Goal: Information Seeking & Learning: Learn about a topic

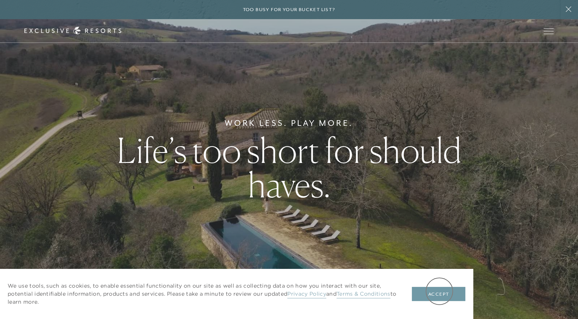
click at [439, 290] on button "Accept" at bounding box center [438, 293] width 53 height 15
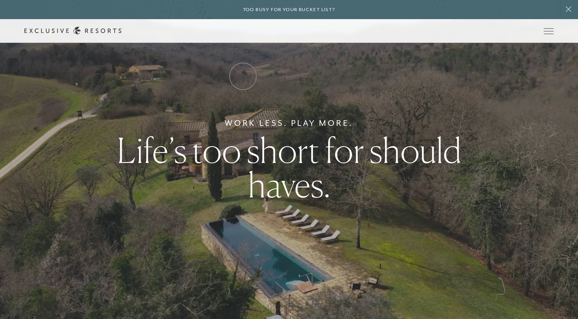
click at [0, 0] on link "Residence Collection" at bounding box center [0, 0] width 0 height 0
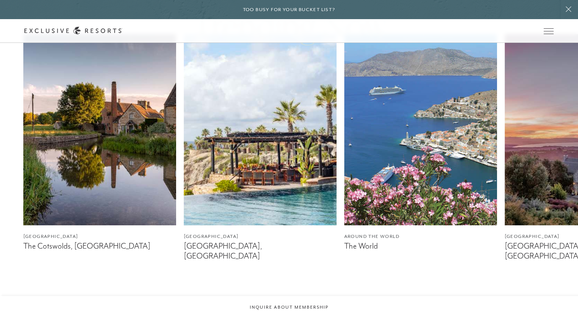
scroll to position [458, 0]
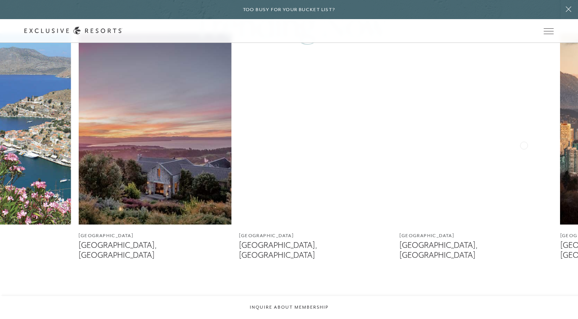
click at [90, 210] on img at bounding box center [154, 128] width 153 height 191
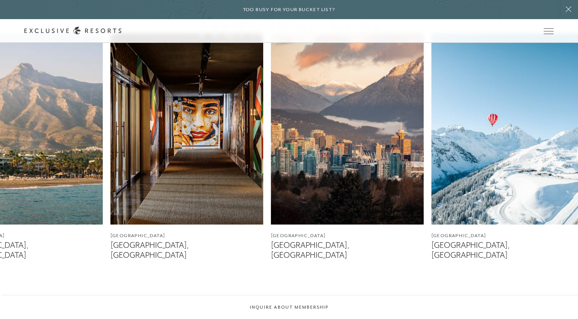
click at [194, 194] on img at bounding box center [186, 128] width 153 height 191
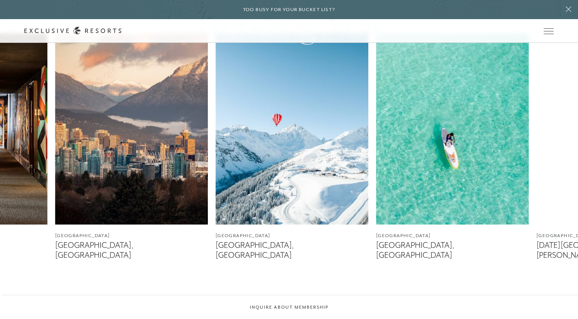
click at [106, 209] on img at bounding box center [131, 128] width 153 height 191
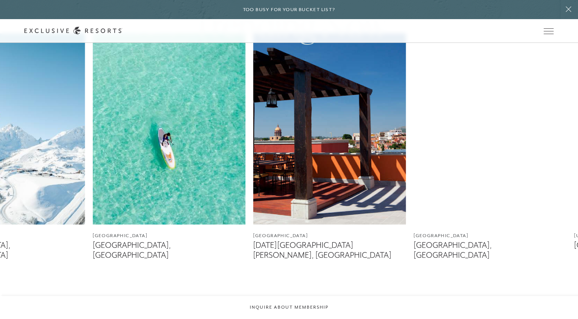
click at [135, 197] on img at bounding box center [168, 128] width 153 height 191
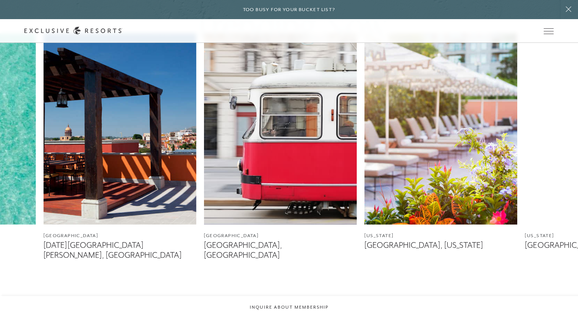
click at [120, 188] on img at bounding box center [119, 128] width 153 height 191
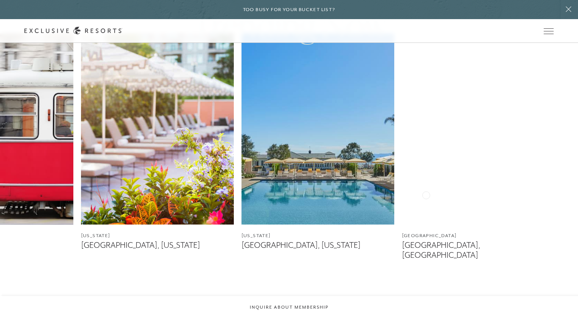
click at [110, 195] on img at bounding box center [157, 128] width 153 height 191
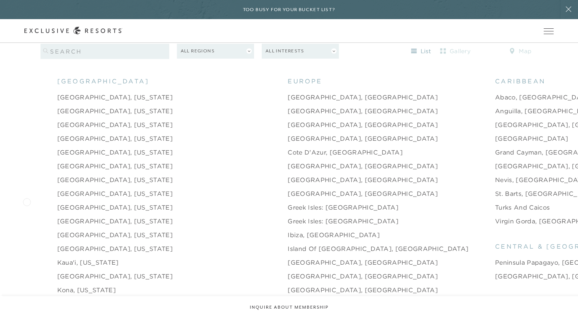
scroll to position [802, 0]
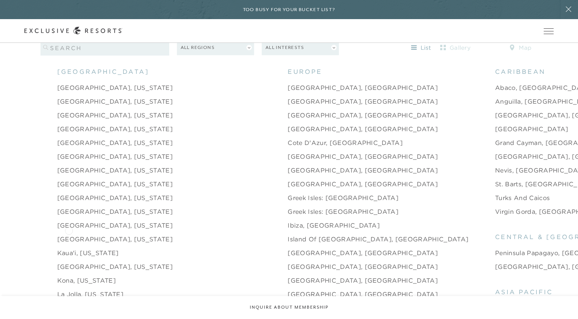
drag, startPoint x: 69, startPoint y: 230, endPoint x: 16, endPoint y: 233, distance: 53.2
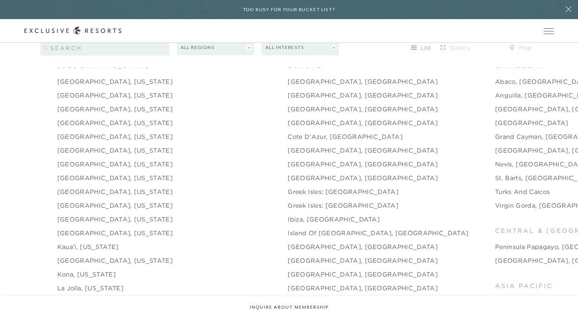
scroll to position [764, 0]
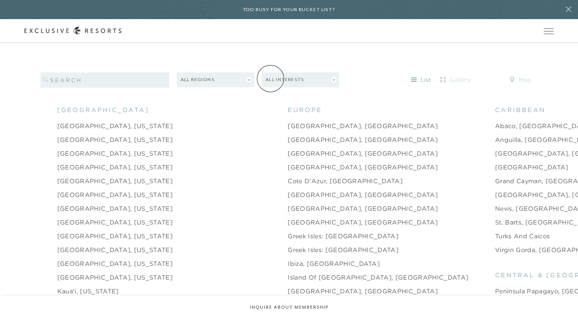
click at [0, 0] on link "How it works" at bounding box center [0, 0] width 0 height 0
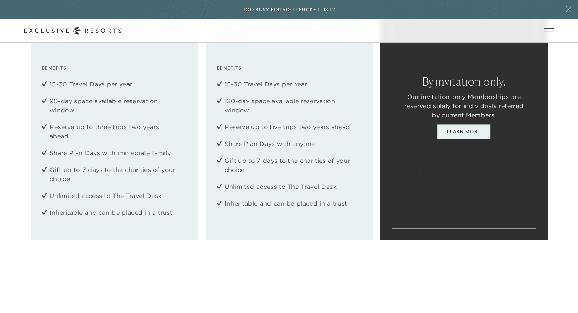
scroll to position [1070, 0]
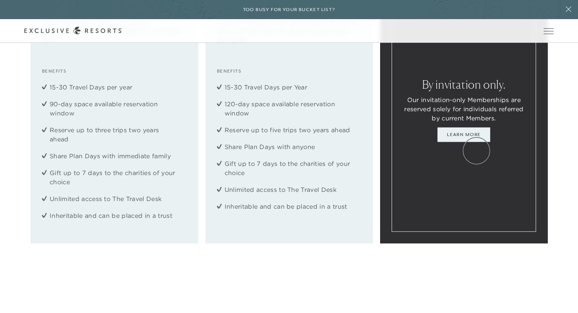
click at [476, 142] on link "Learn More" at bounding box center [463, 134] width 53 height 15
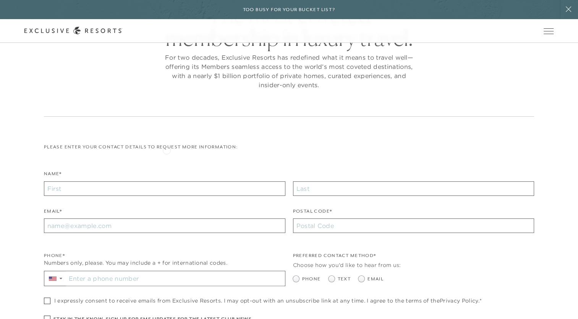
scroll to position [299, 0]
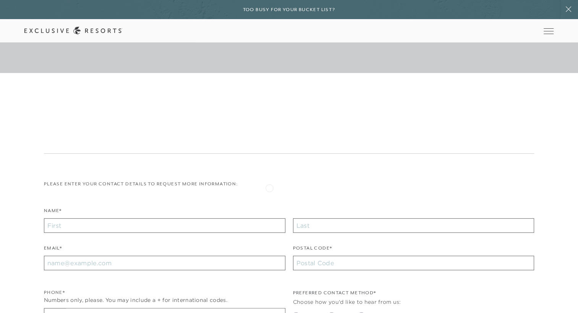
scroll to position [3278, 0]
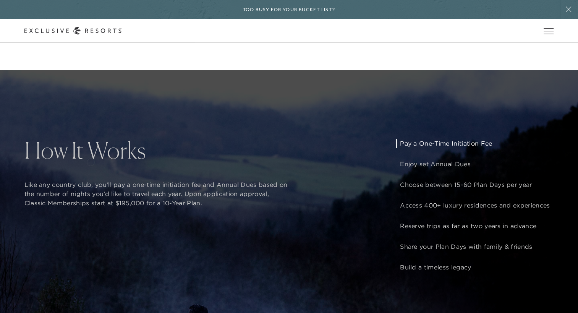
scroll to position [566, 0]
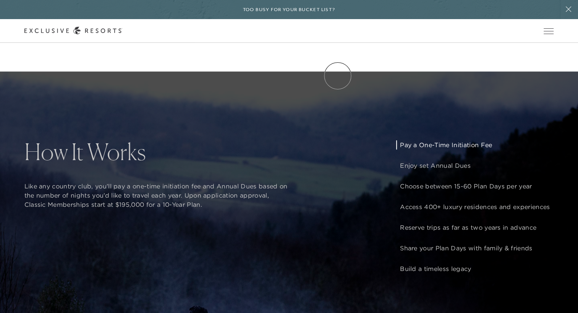
click at [0, 0] on link "VIP Benefits" at bounding box center [0, 0] width 0 height 0
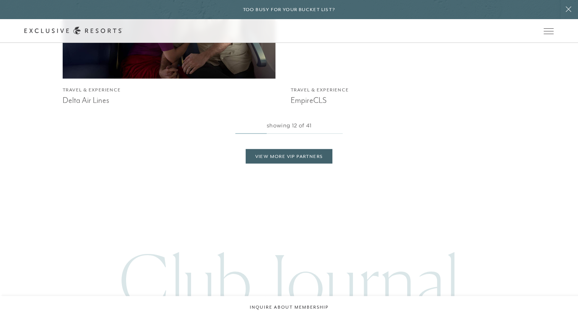
scroll to position [1719, 0]
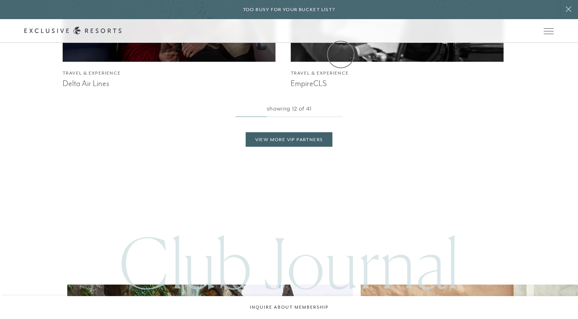
click at [0, 0] on link "Experience Collection" at bounding box center [0, 0] width 0 height 0
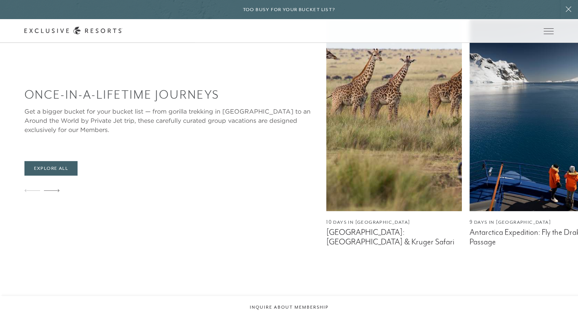
scroll to position [382, 0]
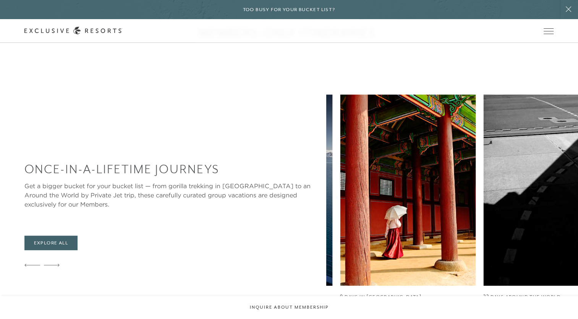
click at [340, 186] on img at bounding box center [408, 189] width 136 height 191
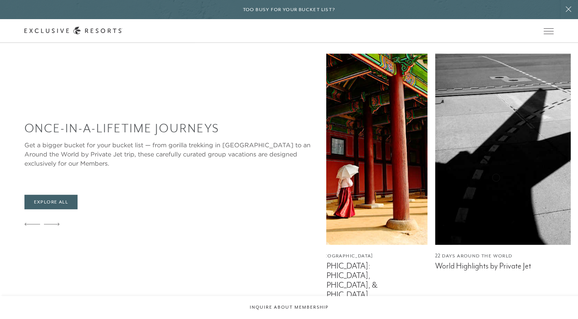
scroll to position [458, 0]
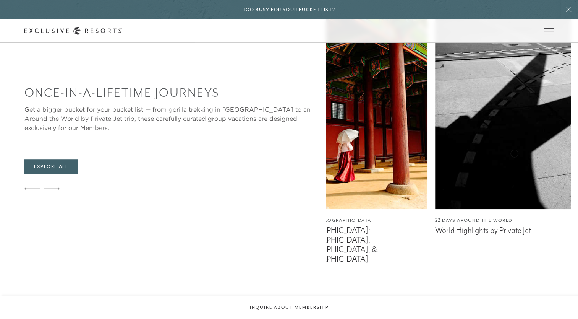
click at [200, 180] on div "10 Days in South Africa South Africa: Cape Town & Kruger Safari 9 Days in Antar…" at bounding box center [131, 141] width 252 height 246
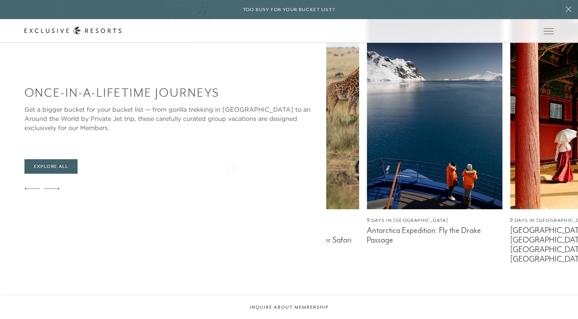
click at [510, 160] on img at bounding box center [578, 113] width 136 height 191
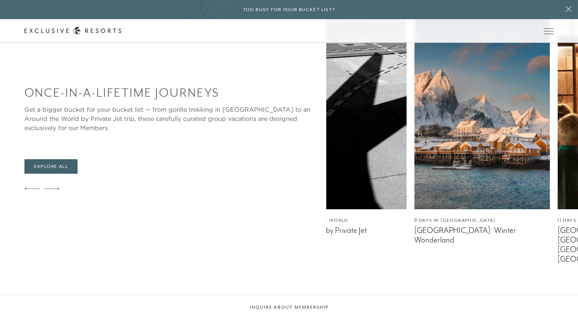
click at [129, 196] on div "Once-In-A-Lifetime Journeys Get a bigger bucket for your bucket list — from gor…" at bounding box center [300, 141] width 553 height 246
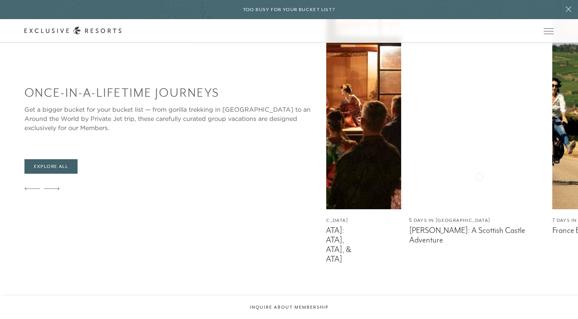
click at [326, 204] on div "10 Days in South Africa South Africa: Cape Town & Kruger Safari 9 Days in Antar…" at bounding box center [452, 141] width 252 height 246
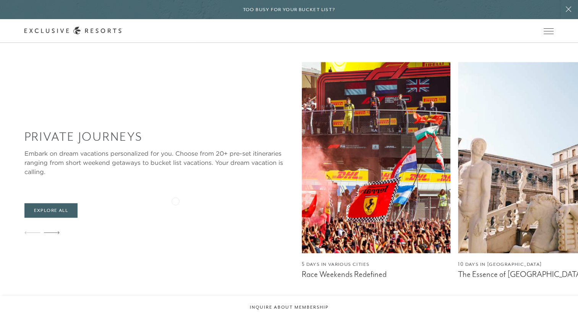
scroll to position [726, 0]
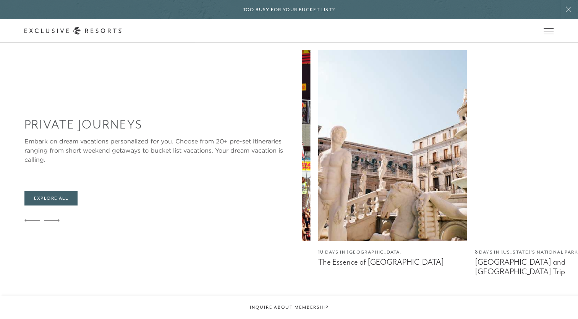
click at [186, 168] on div "5 Days in Various Cities Race Weekends Redefined 10 Days in Sicily The Essence …" at bounding box center [300, 173] width 276 height 246
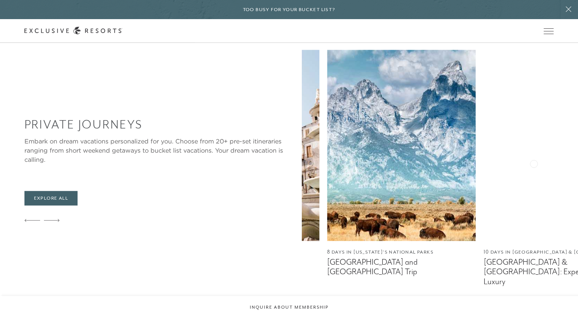
click at [327, 173] on img at bounding box center [401, 145] width 149 height 191
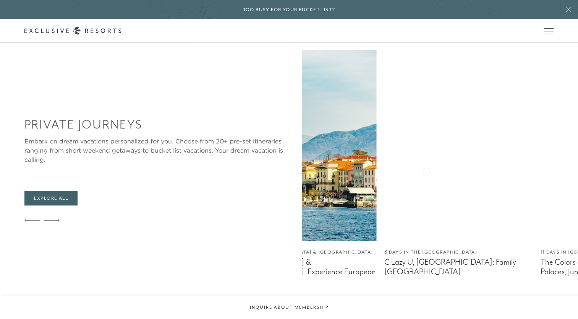
click at [228, 180] on img at bounding box center [302, 145] width 149 height 191
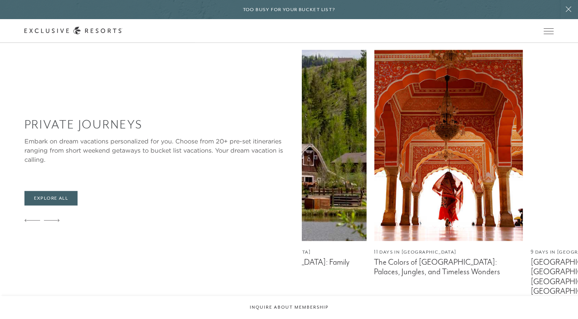
click at [218, 197] on img at bounding box center [292, 145] width 149 height 191
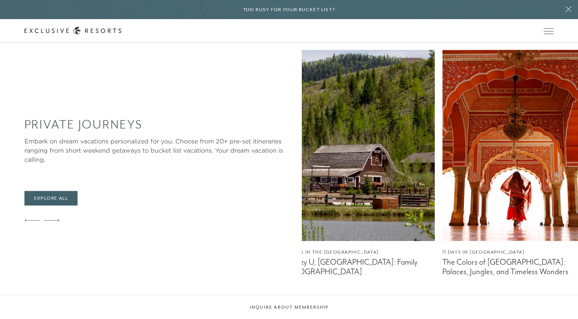
click at [442, 173] on img at bounding box center [516, 145] width 149 height 191
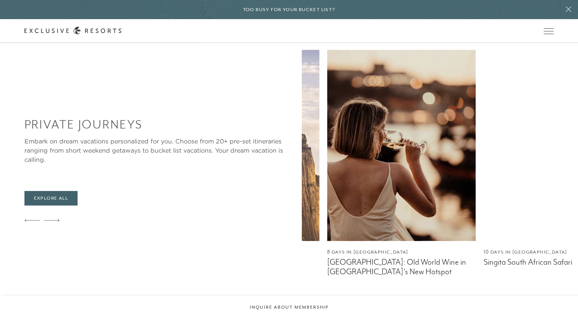
click at [179, 183] on img at bounding box center [244, 145] width 149 height 191
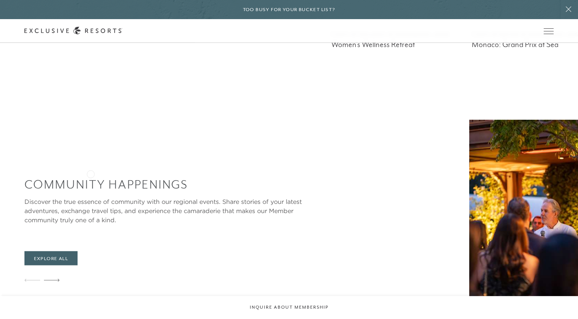
scroll to position [1490, 0]
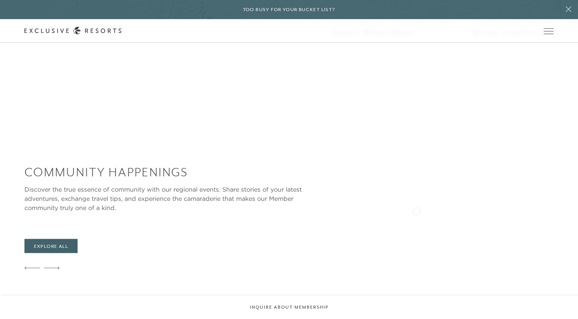
click at [125, 211] on div "Community Happenings Discover the true essence of community with our regional e…" at bounding box center [300, 220] width 553 height 227
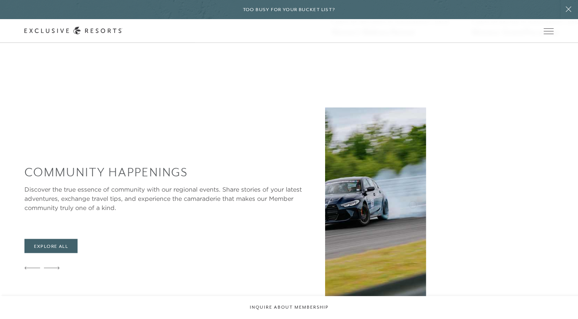
click at [290, 207] on img at bounding box center [358, 202] width 136 height 191
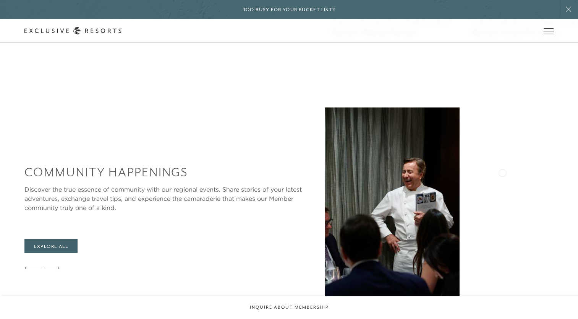
click at [324, 175] on img at bounding box center [392, 202] width 136 height 191
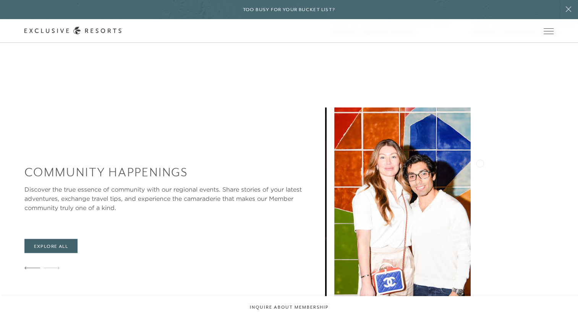
click at [147, 179] on div "Community Happenings Discover the true essence of community with our regional e…" at bounding box center [300, 220] width 553 height 227
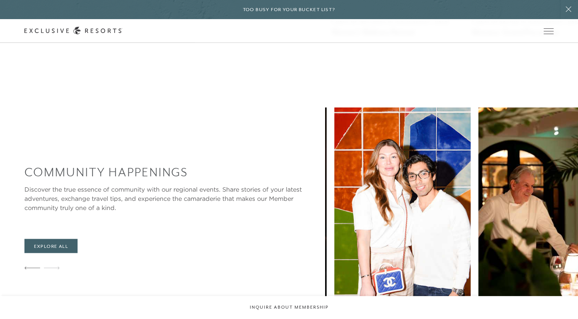
click at [318, 273] on main "Video Player is loading. Play Video Play Unmute Current Time 0:05 / Duration 0:…" at bounding box center [289, 182] width 578 height 3344
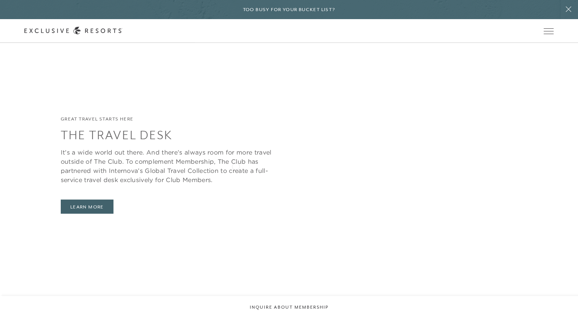
scroll to position [1834, 0]
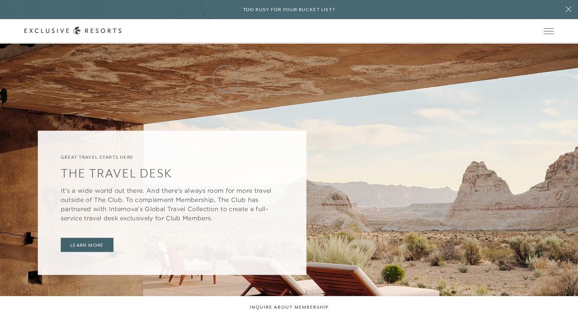
click at [0, 0] on link "Residence Collection" at bounding box center [0, 0] width 0 height 0
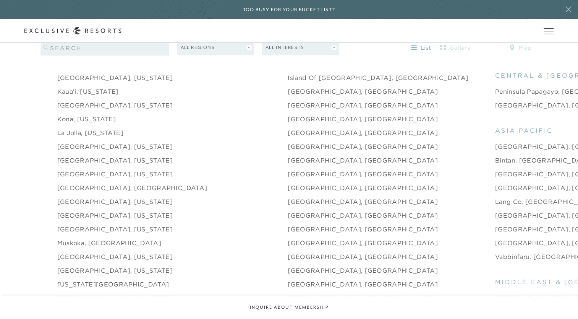
scroll to position [955, 0]
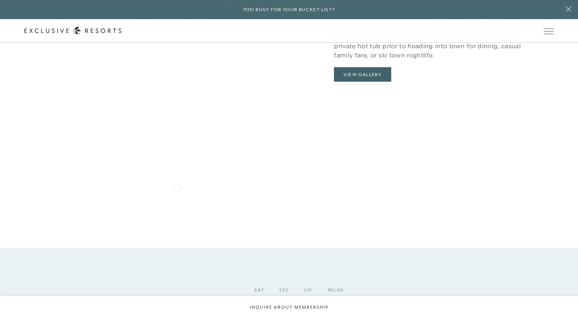
scroll to position [1566, 0]
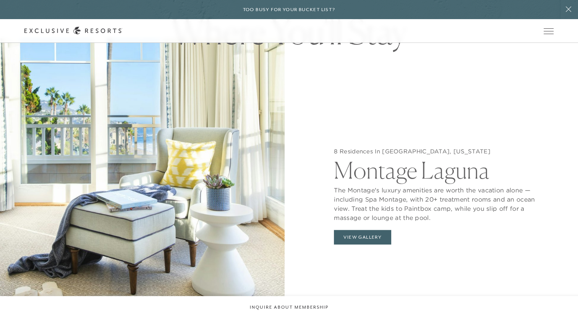
scroll to position [764, 0]
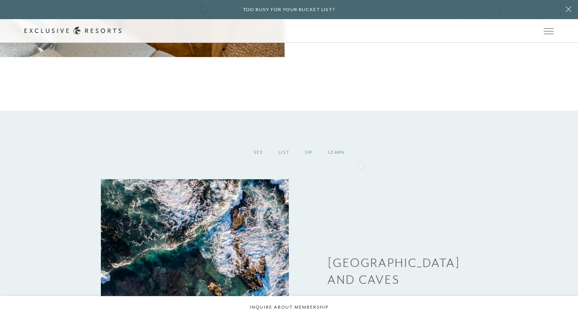
scroll to position [1070, 0]
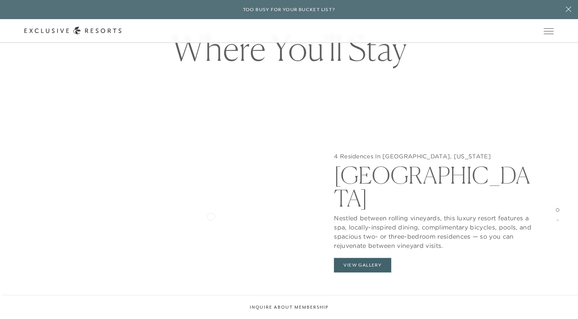
scroll to position [765, 0]
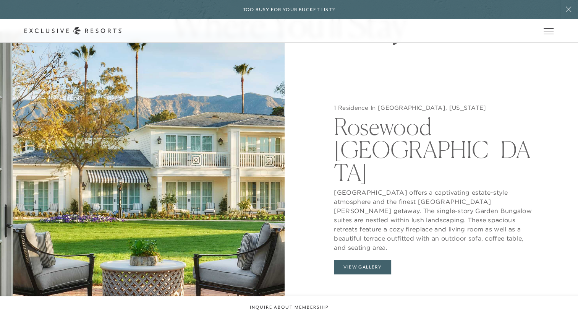
scroll to position [764, 0]
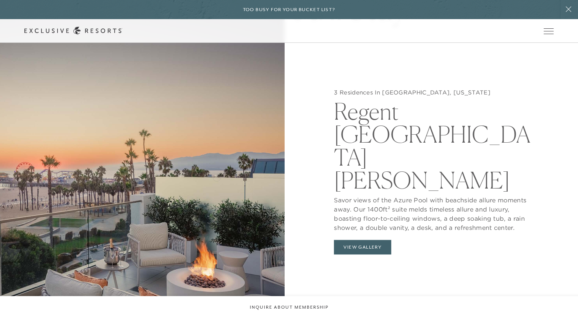
scroll to position [802, 0]
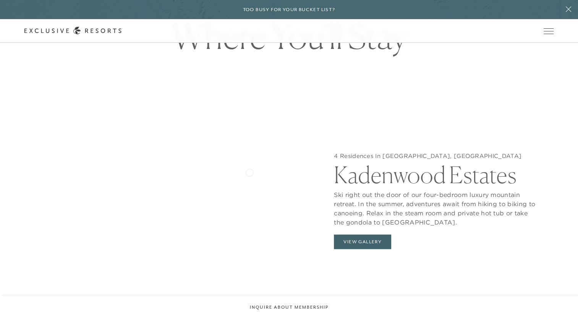
scroll to position [744, 0]
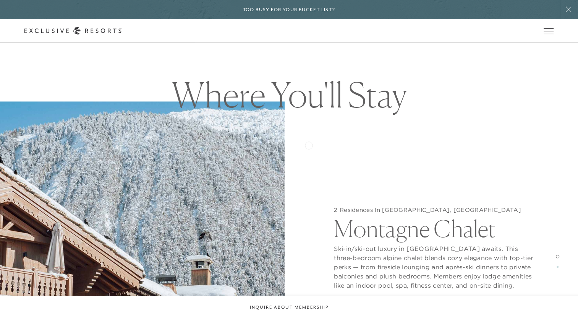
scroll to position [764, 0]
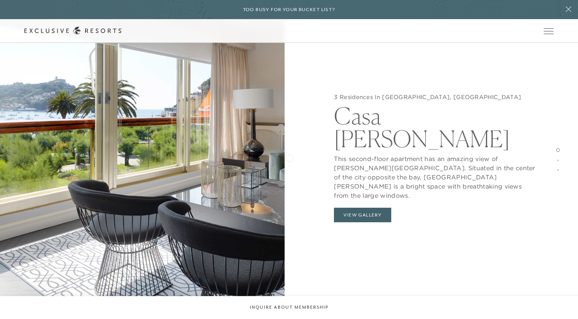
scroll to position [726, 0]
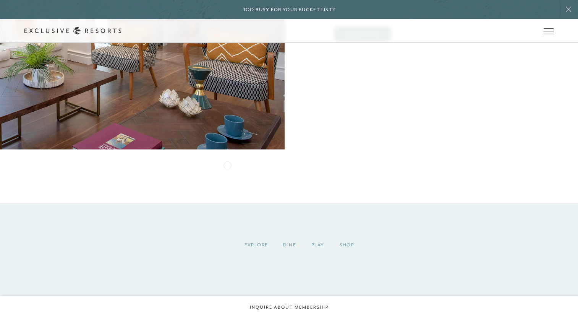
scroll to position [1604, 0]
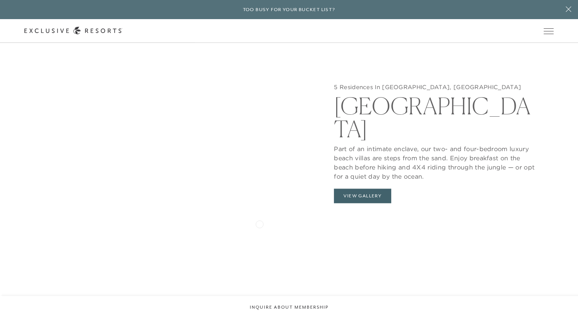
scroll to position [764, 0]
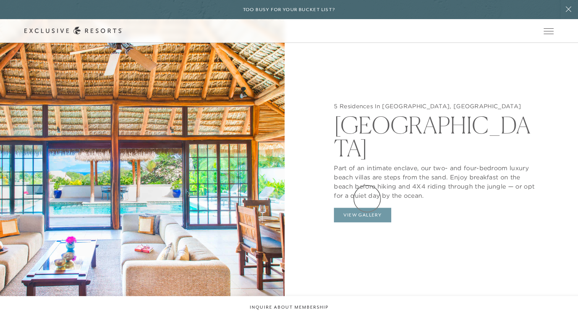
click at [367, 207] on button "View Gallery" at bounding box center [362, 214] width 57 height 15
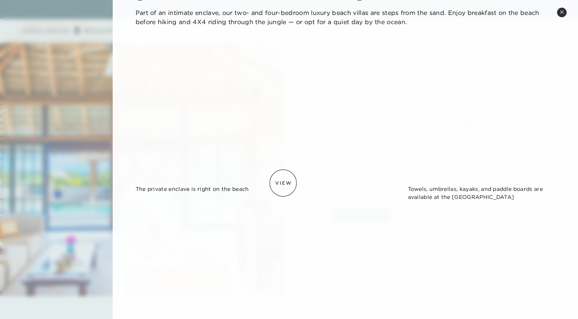
scroll to position [191, 0]
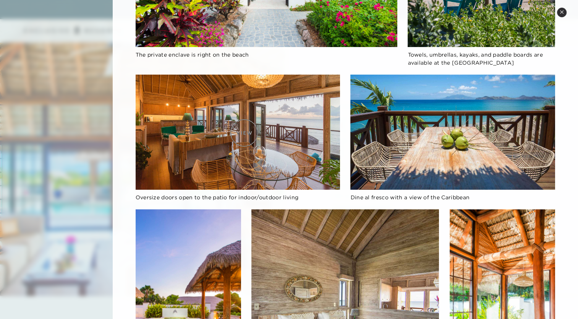
click at [244, 133] on img at bounding box center [238, 131] width 205 height 115
click at [266, 148] on img at bounding box center [238, 131] width 205 height 115
click at [222, 121] on img at bounding box center [238, 131] width 205 height 115
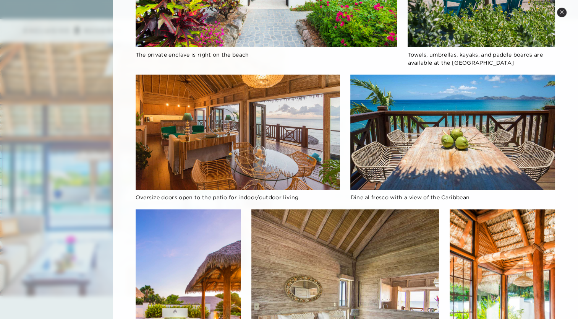
click at [220, 120] on img at bounding box center [238, 131] width 205 height 115
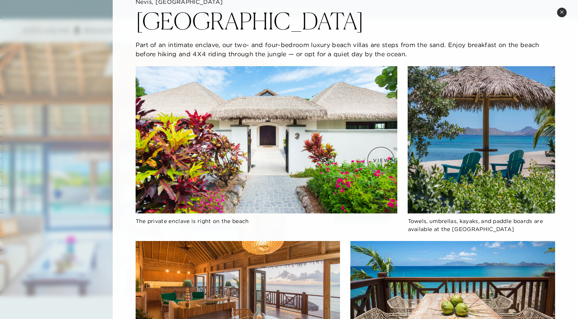
scroll to position [38, 0]
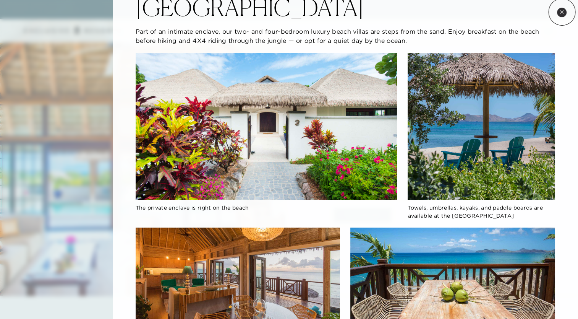
click at [562, 12] on icon at bounding box center [561, 11] width 3 height 3
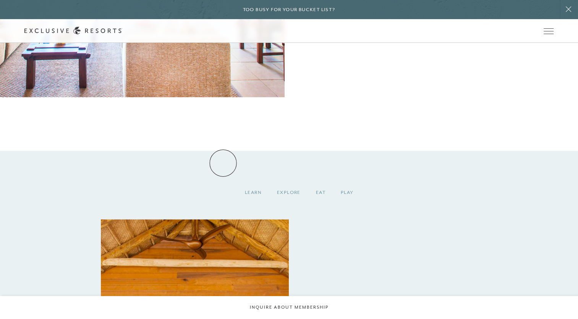
scroll to position [993, 0]
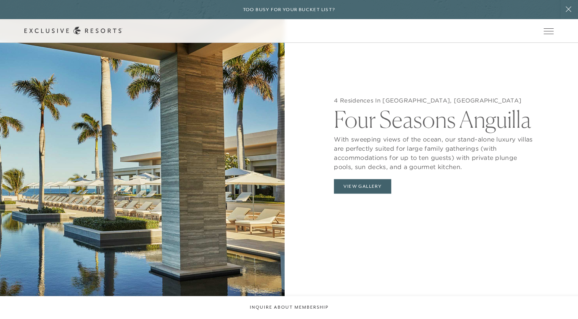
scroll to position [802, 0]
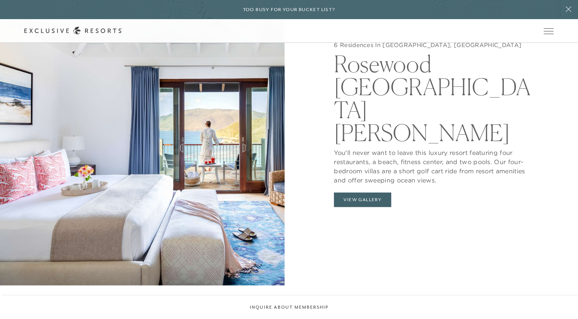
scroll to position [764, 0]
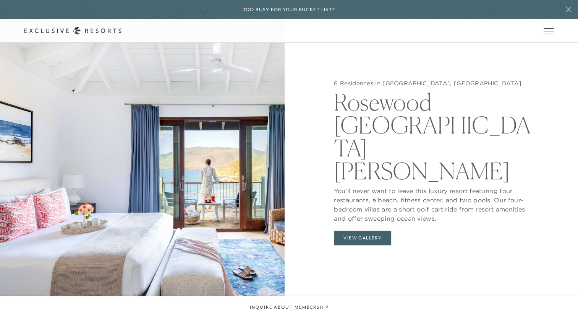
click at [346, 121] on h2 "Rosewood Little Dix Bay" at bounding box center [435, 134] width 203 height 95
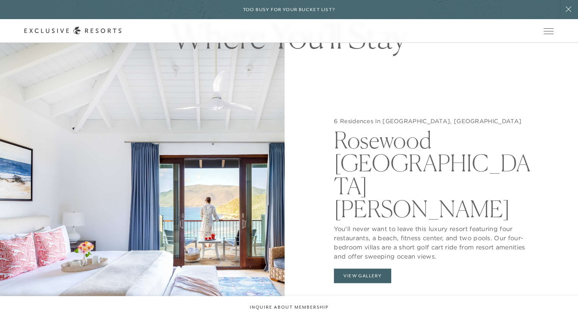
scroll to position [726, 0]
click at [366, 269] on button "View Gallery" at bounding box center [362, 276] width 57 height 15
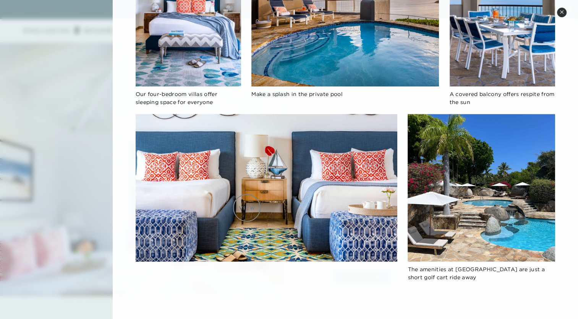
scroll to position [535, 0]
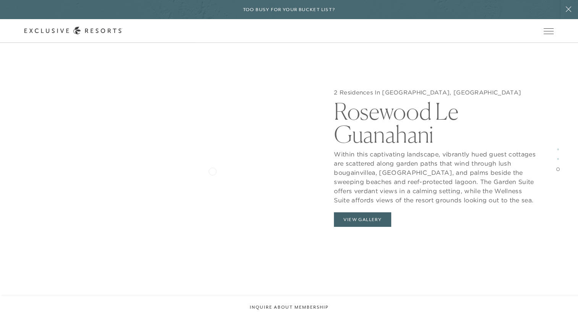
scroll to position [1566, 0]
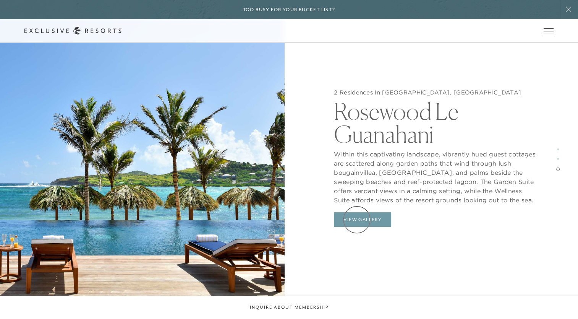
click at [357, 219] on button "View Gallery" at bounding box center [362, 219] width 57 height 15
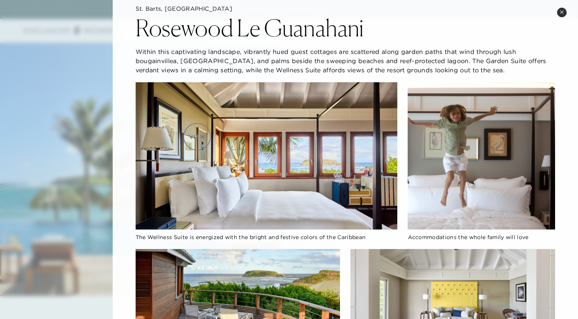
scroll to position [0, 0]
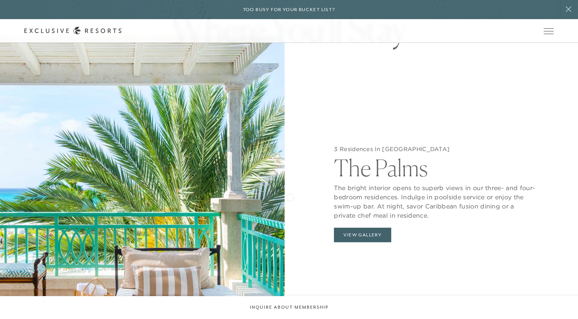
scroll to position [688, 0]
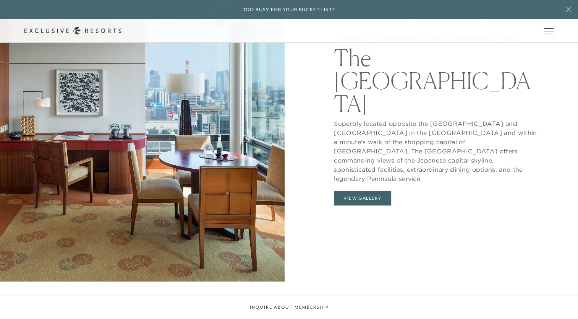
scroll to position [802, 0]
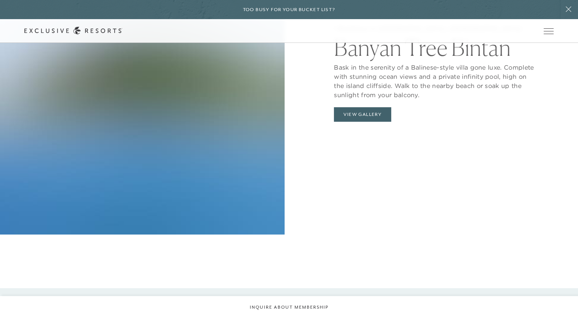
scroll to position [802, 0]
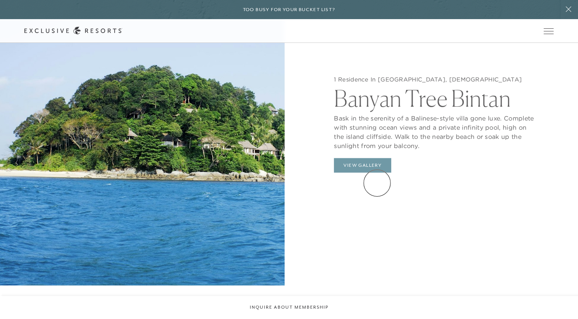
click at [377, 172] on button "View Gallery" at bounding box center [362, 165] width 57 height 15
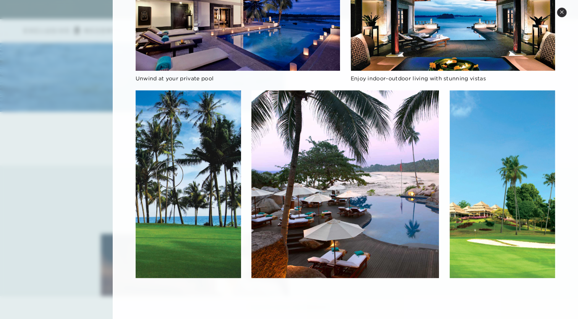
scroll to position [993, 0]
